Goal: Communication & Community: Connect with others

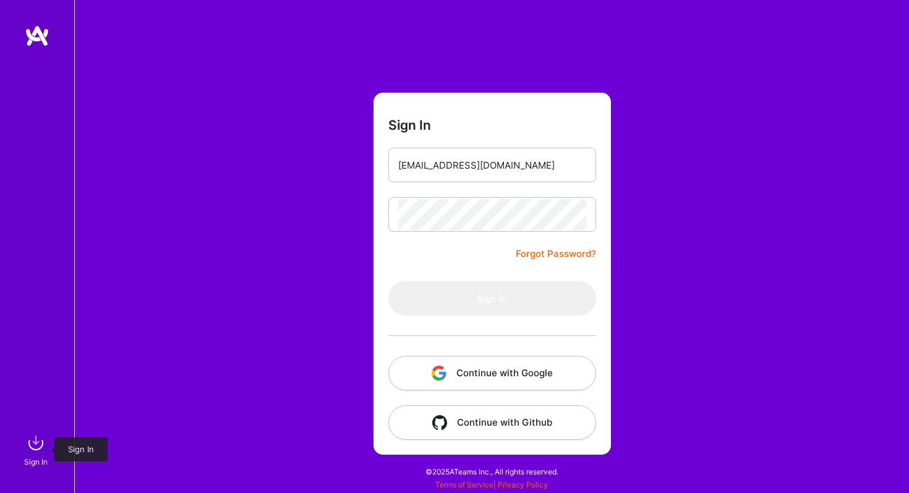
click at [41, 451] on img at bounding box center [35, 443] width 25 height 25
click at [459, 163] on input "email" at bounding box center [492, 166] width 188 height 32
type input "[EMAIL_ADDRESS][DOMAIN_NAME]"
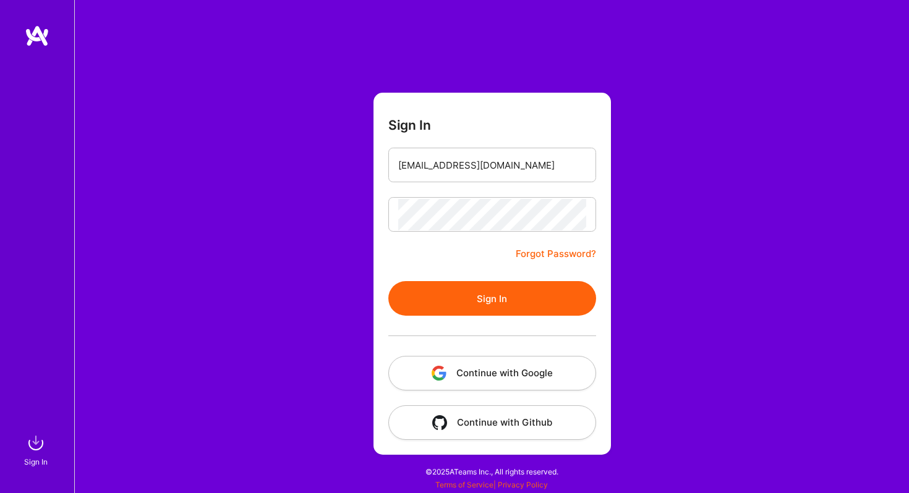
click at [498, 279] on form "Sign In [EMAIL_ADDRESS][DOMAIN_NAME] Forgot Password? Sign In Continue with Goo…" at bounding box center [491, 274] width 237 height 362
click at [490, 298] on button "Sign In" at bounding box center [492, 298] width 208 height 35
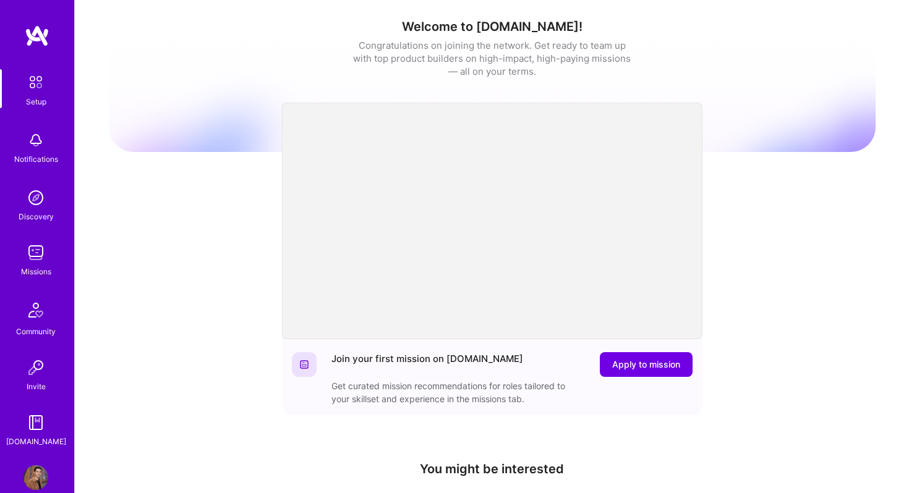
click at [26, 147] on img at bounding box center [35, 140] width 25 height 25
click at [37, 383] on div "Invite" at bounding box center [36, 386] width 19 height 13
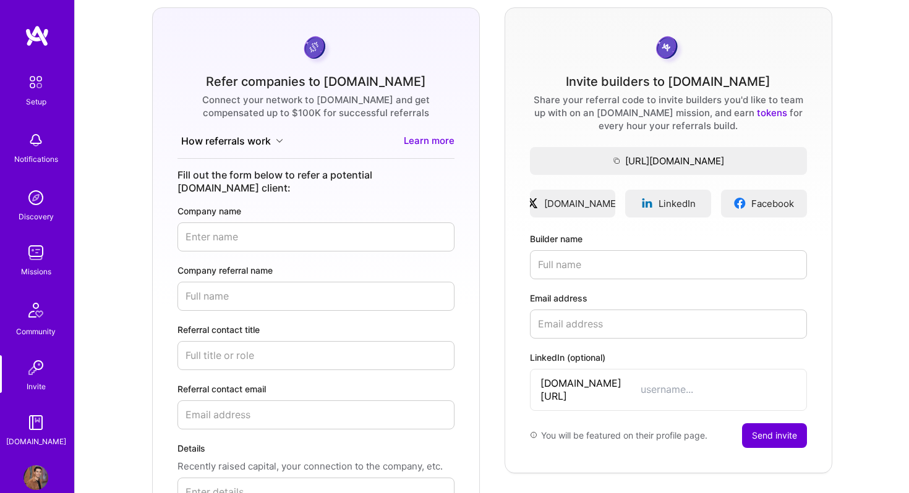
scroll to position [100, 0]
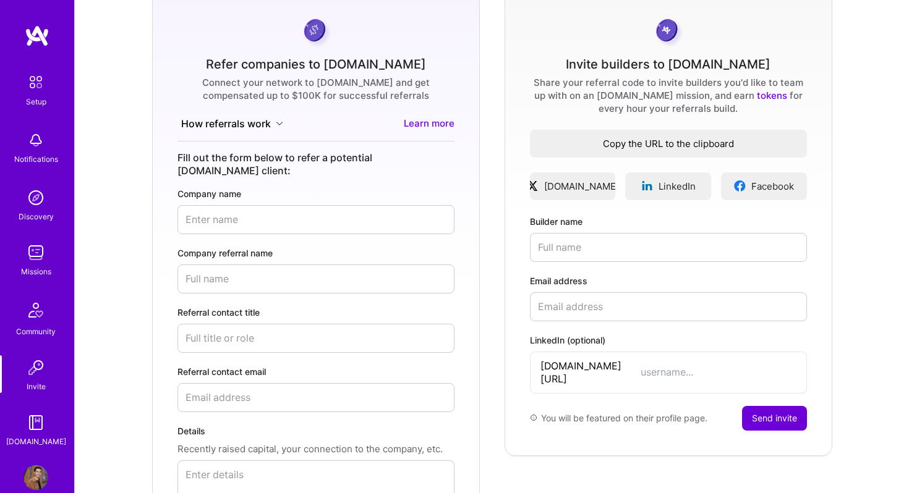
click at [681, 141] on span "Copy the URL to the clipboard" at bounding box center [668, 143] width 277 height 13
click at [617, 241] on input "Builder name" at bounding box center [668, 247] width 277 height 29
type input "[PERSON_NAME]"
drag, startPoint x: 616, startPoint y: 310, endPoint x: 494, endPoint y: 310, distance: 121.8
click at [494, 310] on div "Refer companies to [DOMAIN_NAME] Connect your network to [DOMAIN_NAME] and get …" at bounding box center [492, 289] width 814 height 598
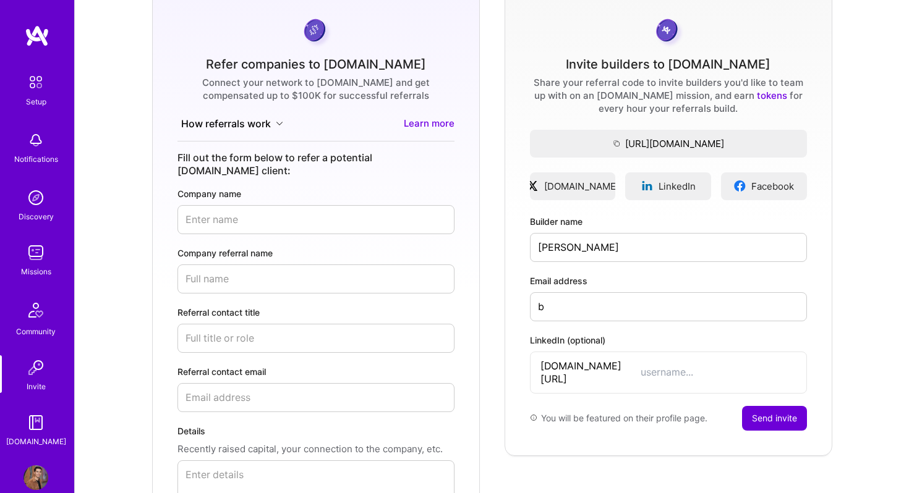
paste input "[PERSON_NAME][EMAIL_ADDRESS][DOMAIN_NAME]"
type input "[EMAIL_ADDRESS][DOMAIN_NAME]"
click at [539, 349] on div "LinkedIn (optional) [DOMAIN_NAME][URL]" at bounding box center [668, 364] width 277 height 60
click at [641, 366] on input "LinkedIn (optional)" at bounding box center [719, 372] width 156 height 13
paste input "bozidarbenko"
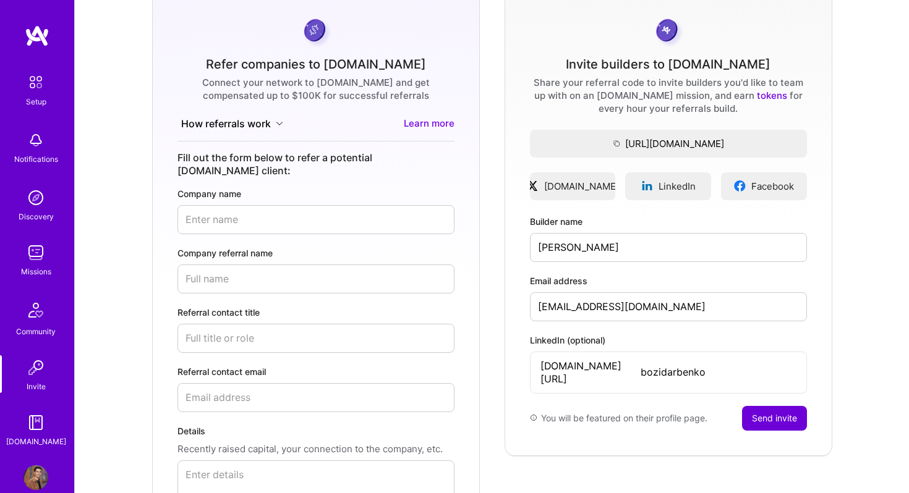
type input "bozidarbenko"
click at [667, 406] on div "You will be featured on their profile page." at bounding box center [618, 418] width 177 height 25
click at [556, 247] on input "[PERSON_NAME]" at bounding box center [668, 247] width 277 height 29
type input "[PERSON_NAME]"
click at [544, 388] on div "Invite builders to [DOMAIN_NAME] Share your referral code to invite builders yo…" at bounding box center [669, 223] width 328 height 466
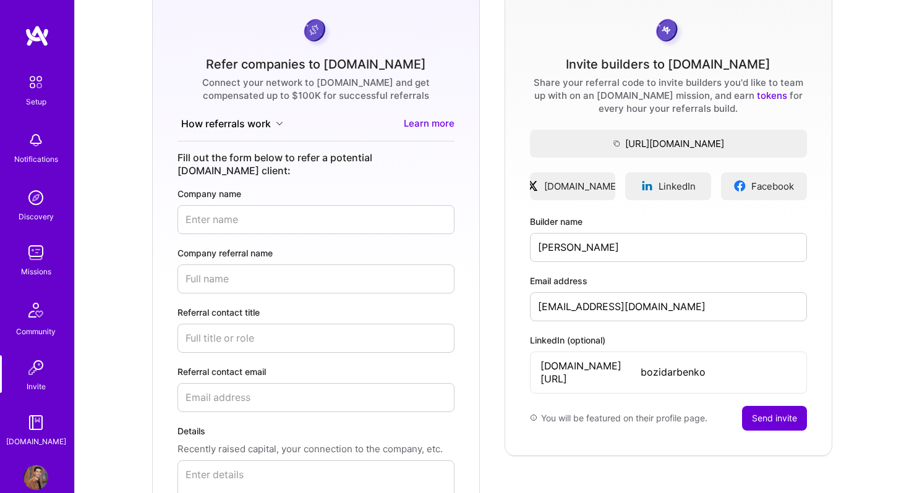
click at [782, 408] on button "Send invite" at bounding box center [774, 418] width 65 height 25
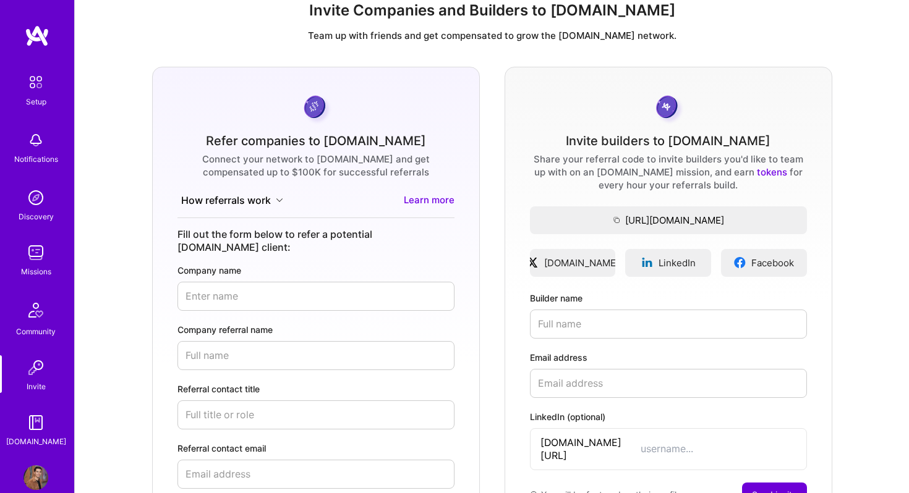
scroll to position [24, 0]
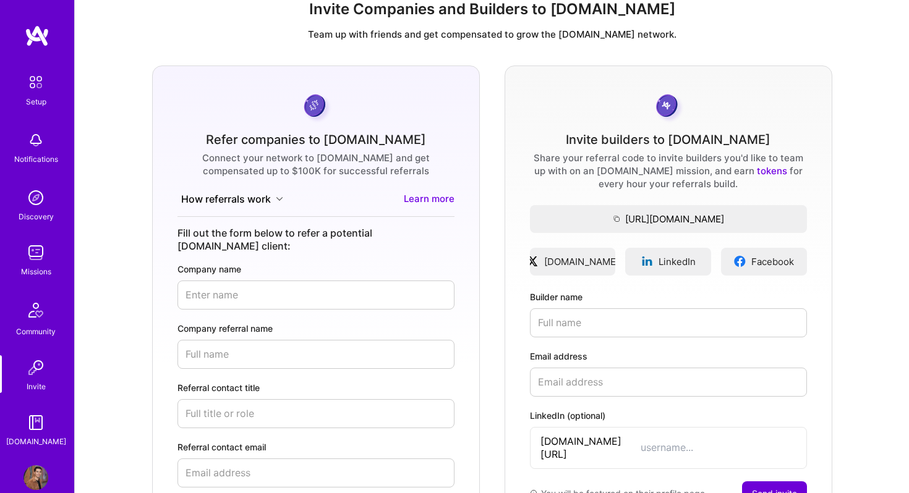
click at [757, 175] on link "tokens" at bounding box center [772, 171] width 30 height 12
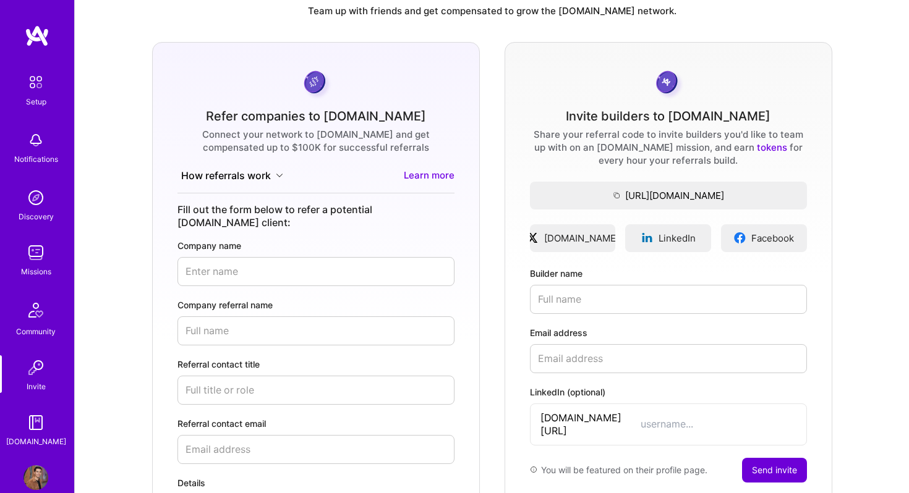
scroll to position [16, 0]
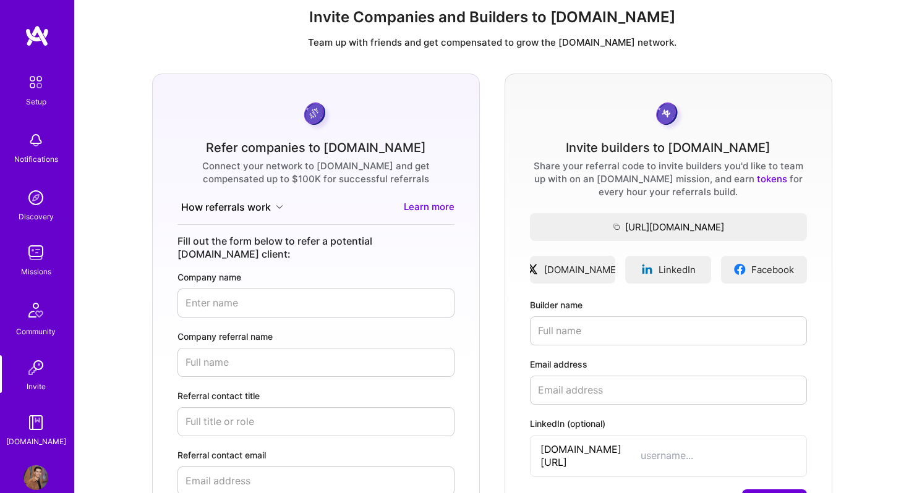
click at [31, 85] on img at bounding box center [36, 82] width 26 height 26
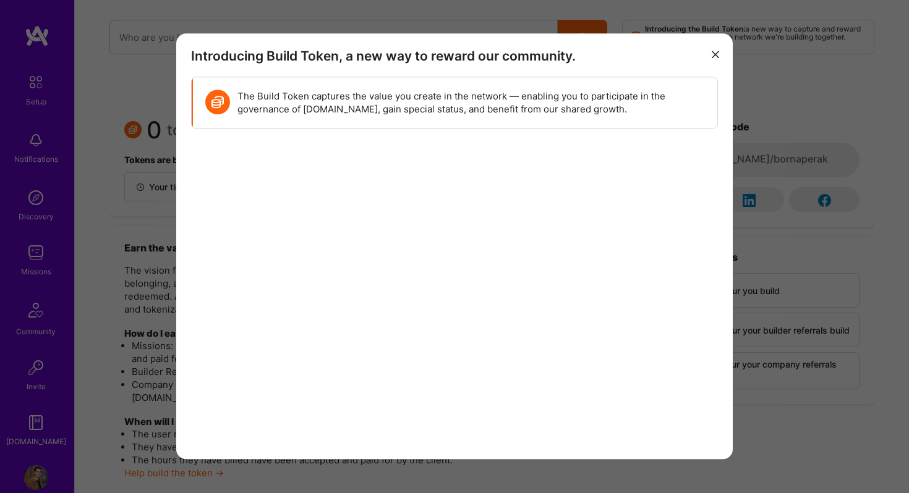
click at [707, 54] on h3 "Introducing Build Token, a new way to reward our community." at bounding box center [454, 55] width 527 height 15
click at [710, 54] on button "modal" at bounding box center [715, 53] width 15 height 20
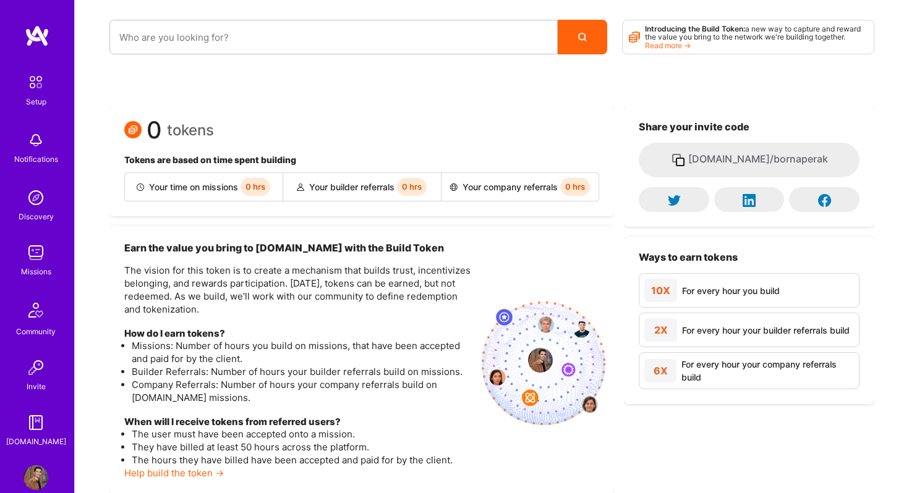
scroll to position [86, 0]
